Goal: Information Seeking & Learning: Check status

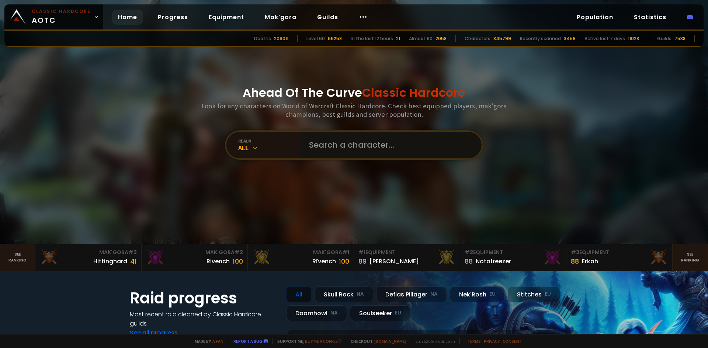
click at [358, 156] on input "text" at bounding box center [388, 145] width 168 height 27
type input "w"
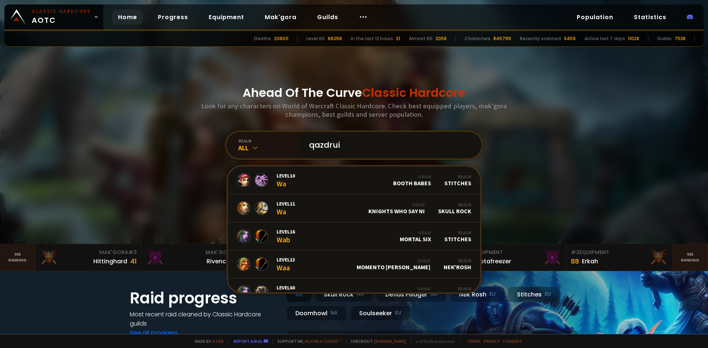
type input "qazdruid"
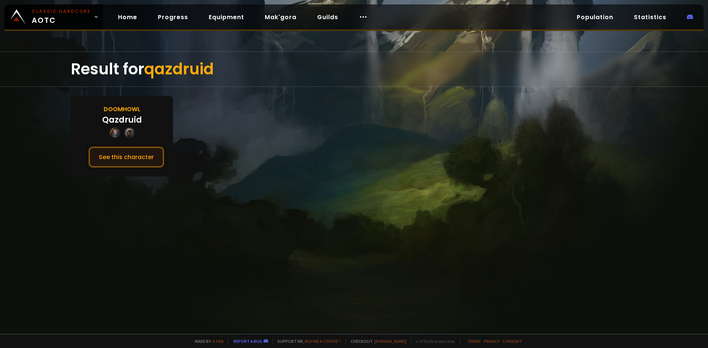
click at [131, 153] on button "See this character" at bounding box center [126, 157] width 76 height 21
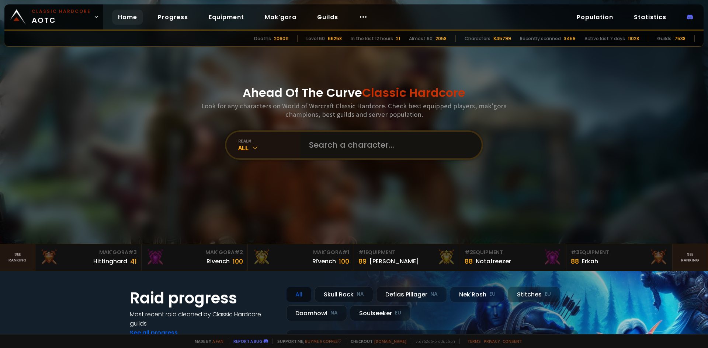
click at [344, 132] on input "text" at bounding box center [388, 145] width 168 height 27
type input "serghunter"
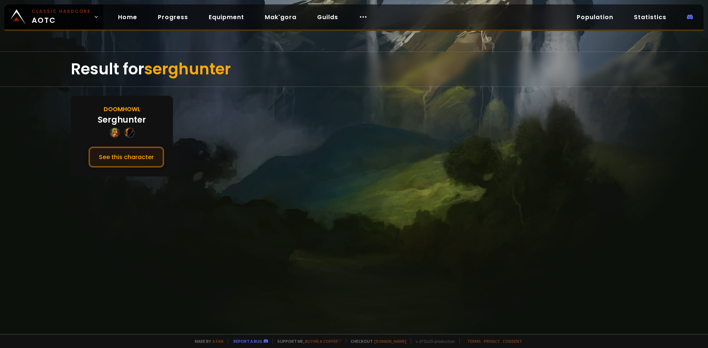
click at [115, 151] on button "See this character" at bounding box center [126, 157] width 76 height 21
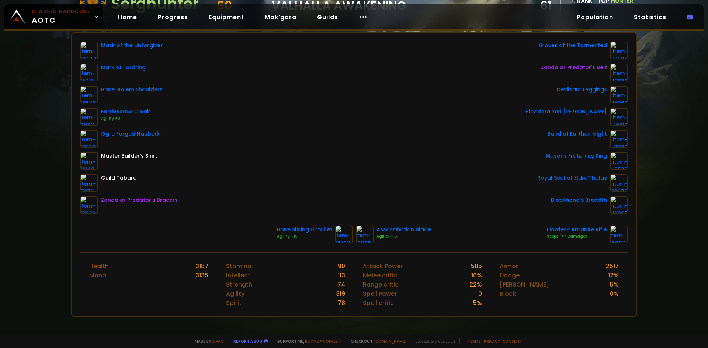
scroll to position [74, 0]
